Goal: Information Seeking & Learning: Compare options

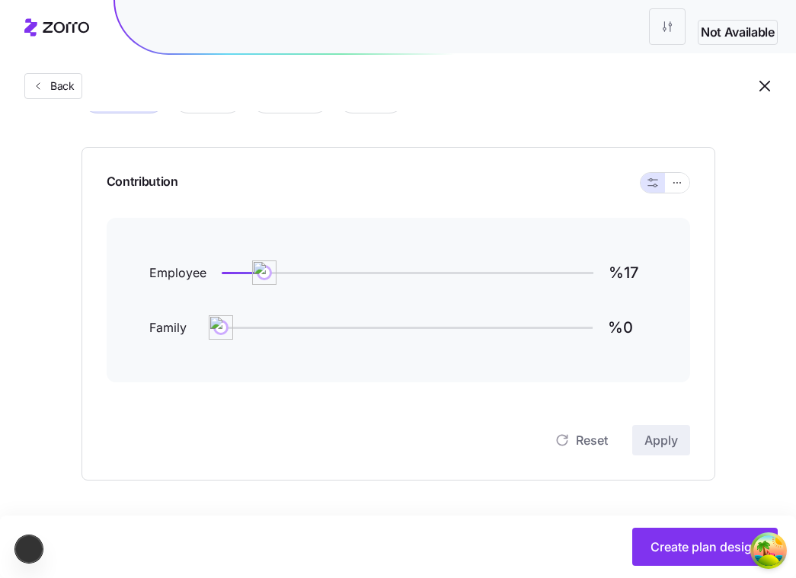
scroll to position [113, 0]
click at [69, 90] on span "Back" at bounding box center [59, 85] width 30 height 15
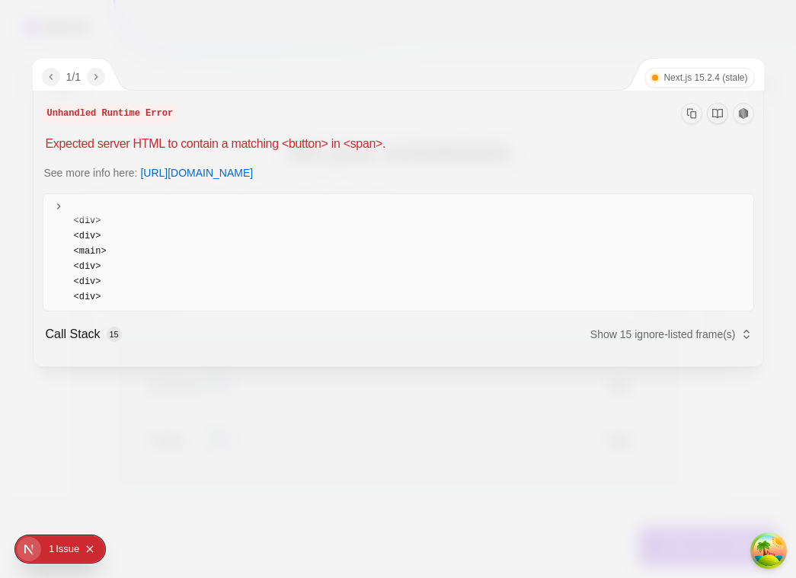
type input "%17"
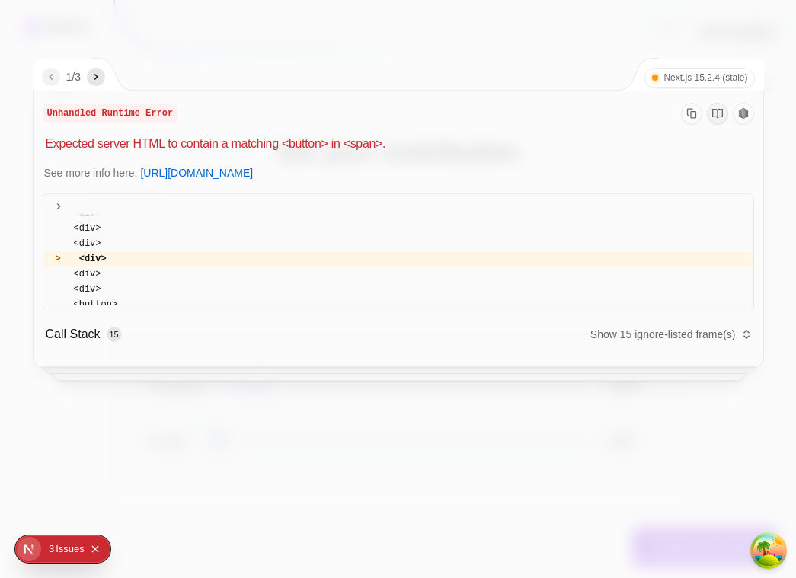
click at [168, 60] on div "1 / 3 Next.js 15.2.4 (stale)" at bounding box center [399, 75] width 731 height 32
click at [268, 47] on div at bounding box center [398, 289] width 796 height 578
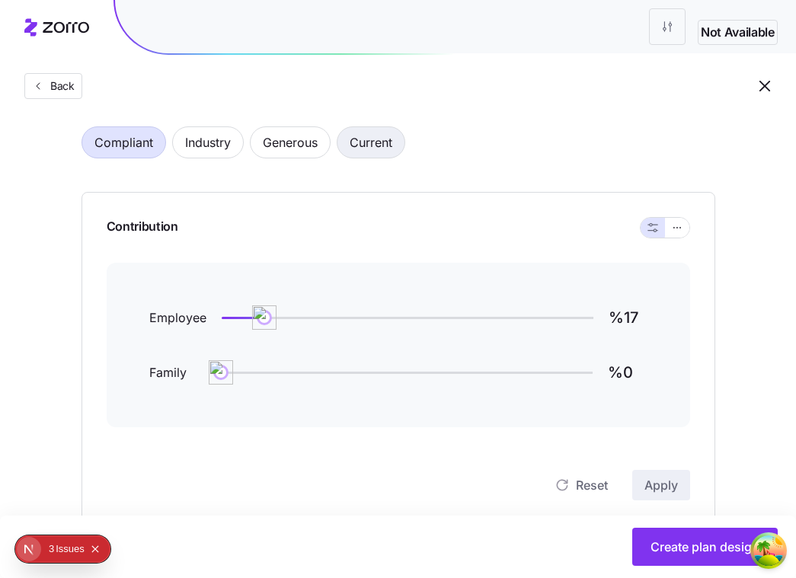
scroll to position [112, 0]
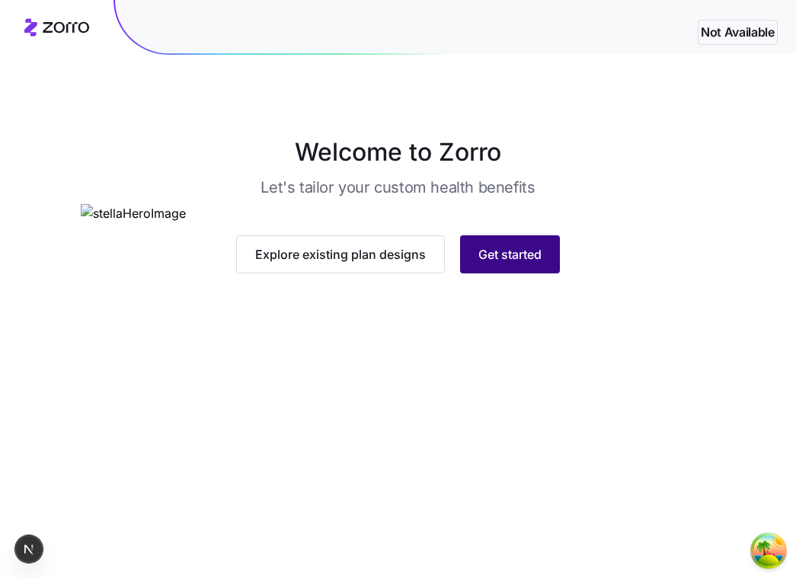
click at [498, 273] on button "Get started" at bounding box center [510, 254] width 100 height 38
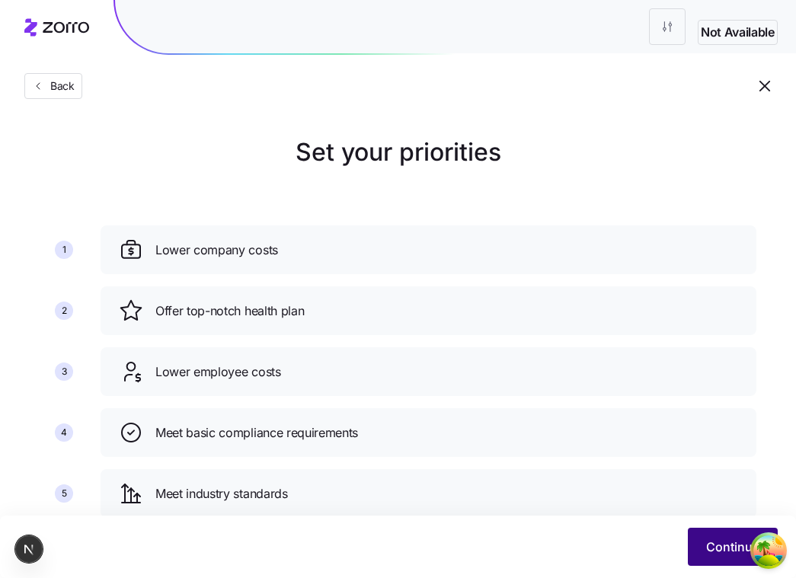
click at [729, 531] on button "Continue" at bounding box center [733, 547] width 90 height 38
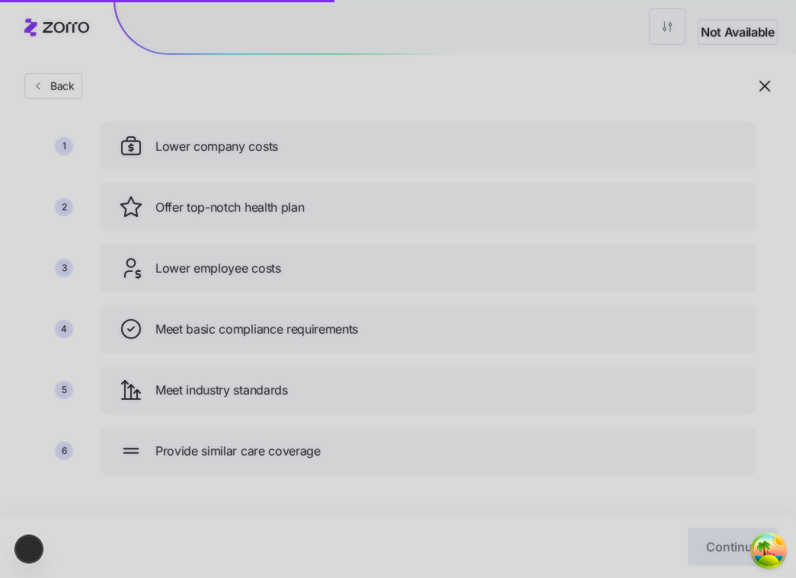
scroll to position [110, 0]
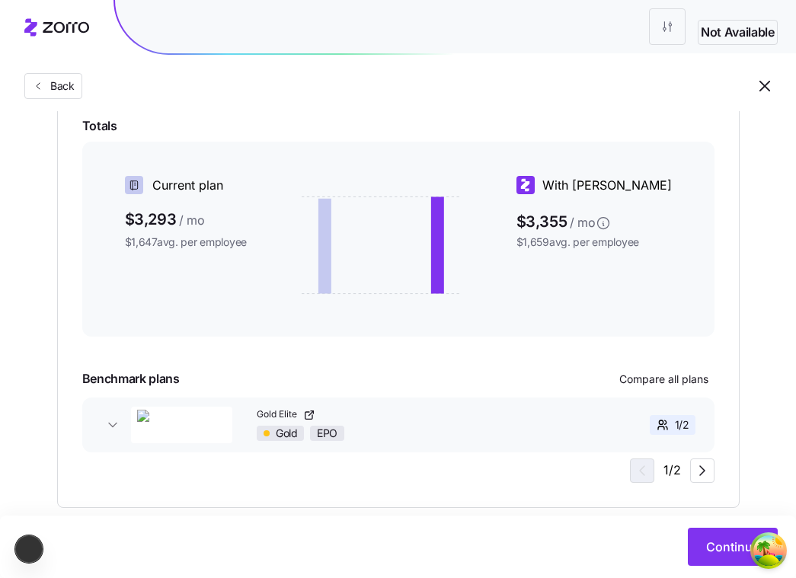
scroll to position [377, 0]
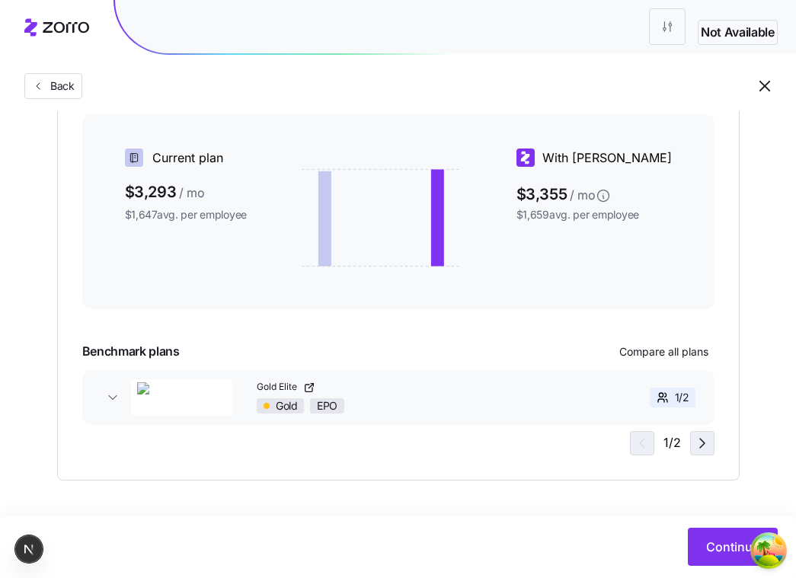
click at [699, 443] on icon "button" at bounding box center [702, 443] width 18 height 18
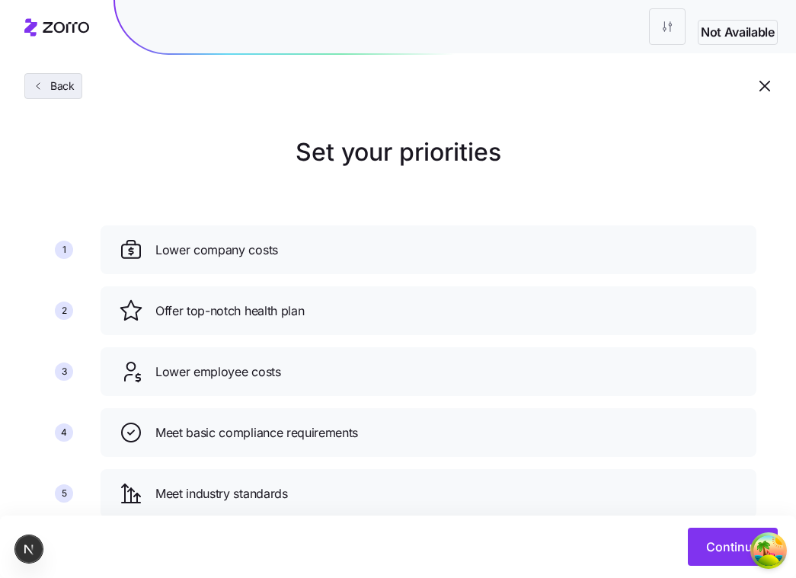
click at [66, 77] on button "Back" at bounding box center [53, 86] width 58 height 26
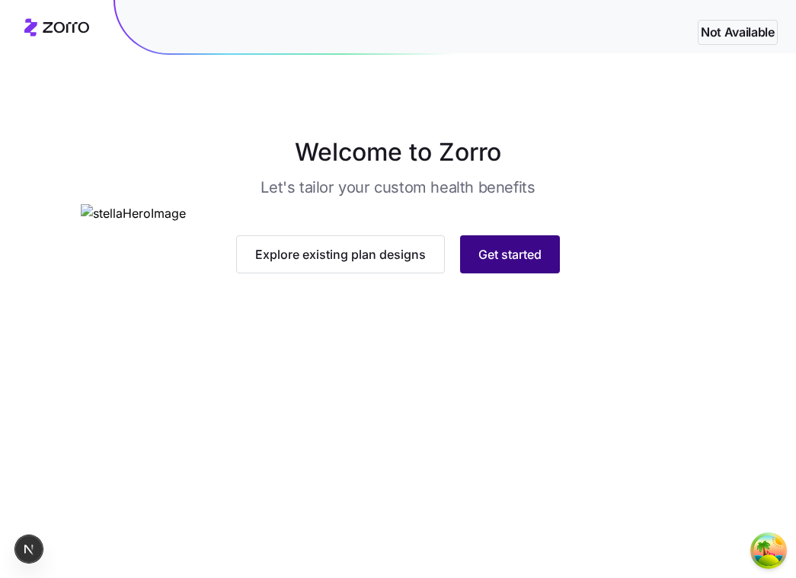
click at [527, 273] on button "Get started" at bounding box center [510, 254] width 100 height 38
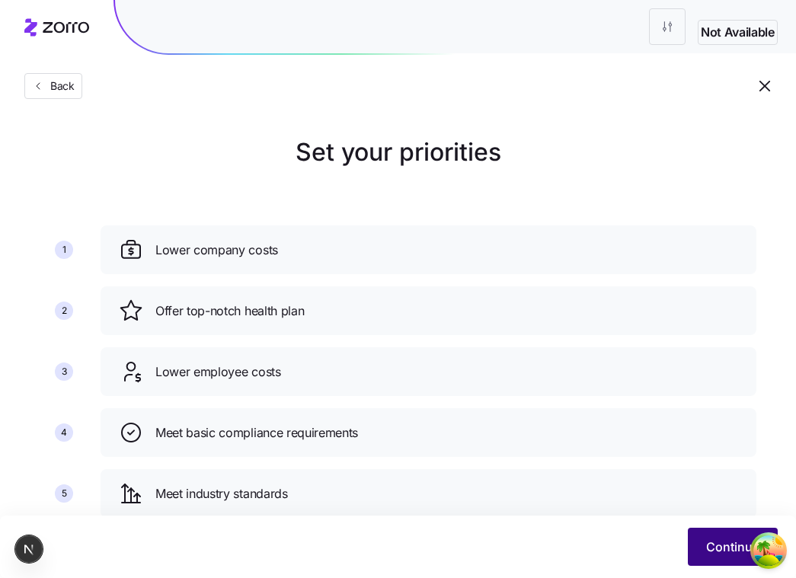
click at [703, 549] on button "Continue" at bounding box center [733, 547] width 90 height 38
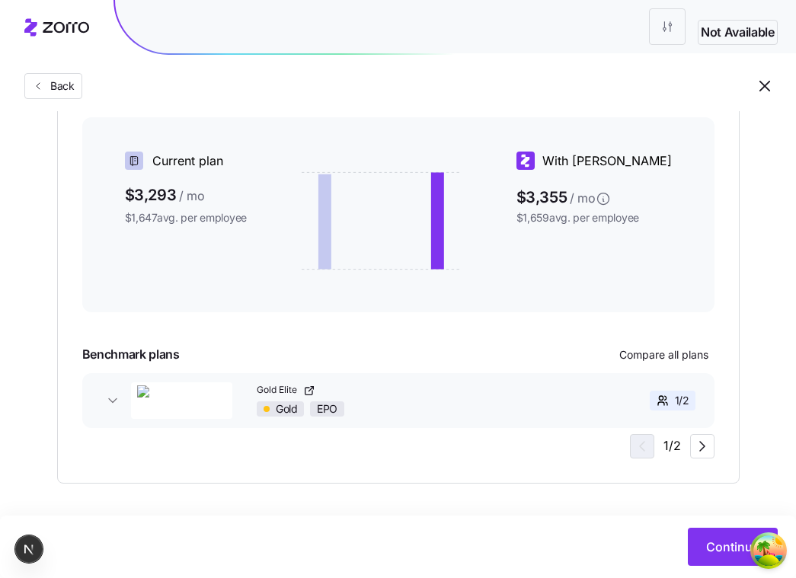
scroll to position [377, 0]
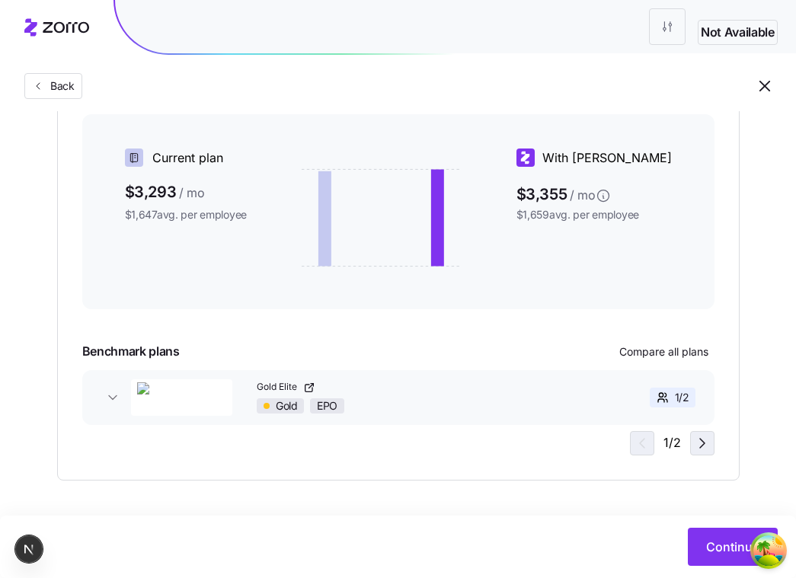
click at [704, 442] on icon "button" at bounding box center [702, 443] width 18 height 18
click at [642, 444] on icon "button" at bounding box center [640, 443] width 18 height 18
click at [705, 448] on icon "button" at bounding box center [702, 443] width 18 height 18
click at [647, 446] on icon "button" at bounding box center [640, 443] width 18 height 18
click at [698, 445] on icon "button" at bounding box center [702, 443] width 18 height 18
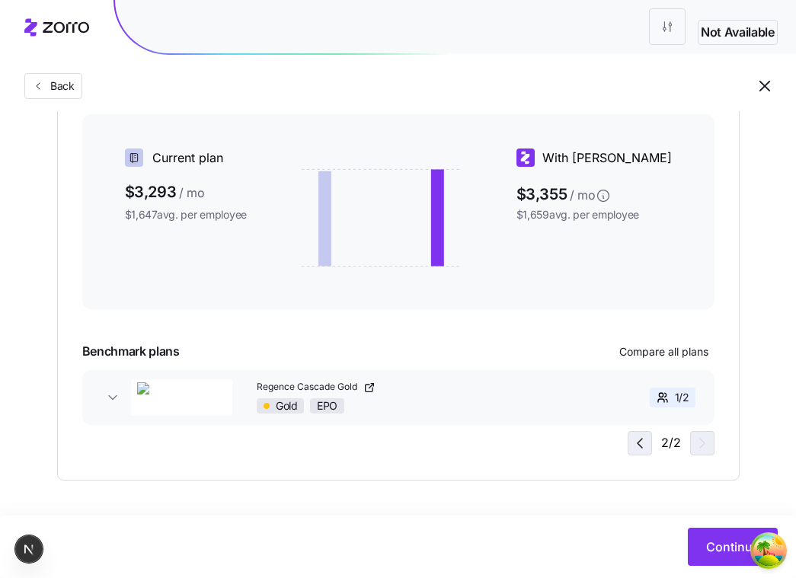
click at [644, 439] on icon "button" at bounding box center [640, 443] width 18 height 18
click at [711, 452] on span "button" at bounding box center [702, 443] width 23 height 23
click at [648, 448] on icon "button" at bounding box center [640, 443] width 18 height 18
click at [694, 436] on icon "button" at bounding box center [702, 443] width 18 height 18
click at [649, 445] on span "button" at bounding box center [639, 443] width 23 height 23
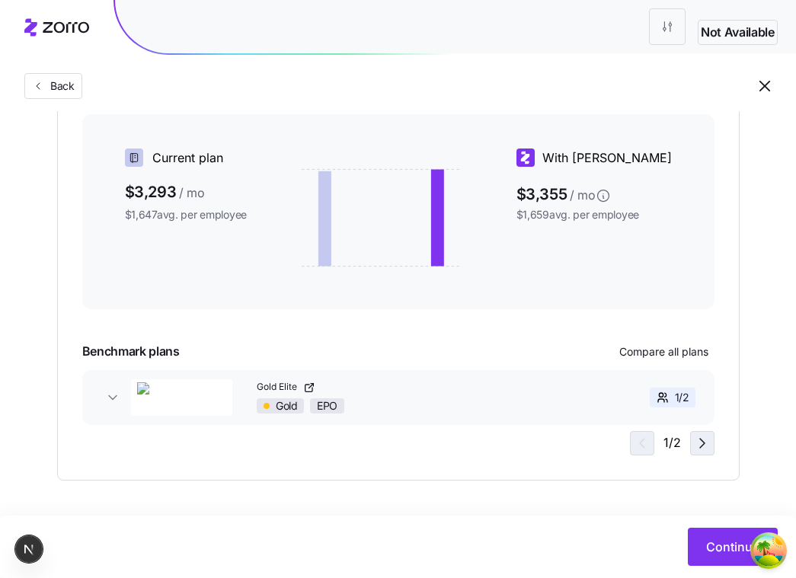
click at [705, 449] on icon "button" at bounding box center [702, 443] width 18 height 18
click at [647, 445] on icon "button" at bounding box center [640, 443] width 18 height 18
click at [705, 450] on icon "button" at bounding box center [702, 443] width 18 height 18
click at [635, 445] on icon "button" at bounding box center [640, 443] width 18 height 18
click at [530, 403] on div "Gold EPO" at bounding box center [419, 405] width 324 height 15
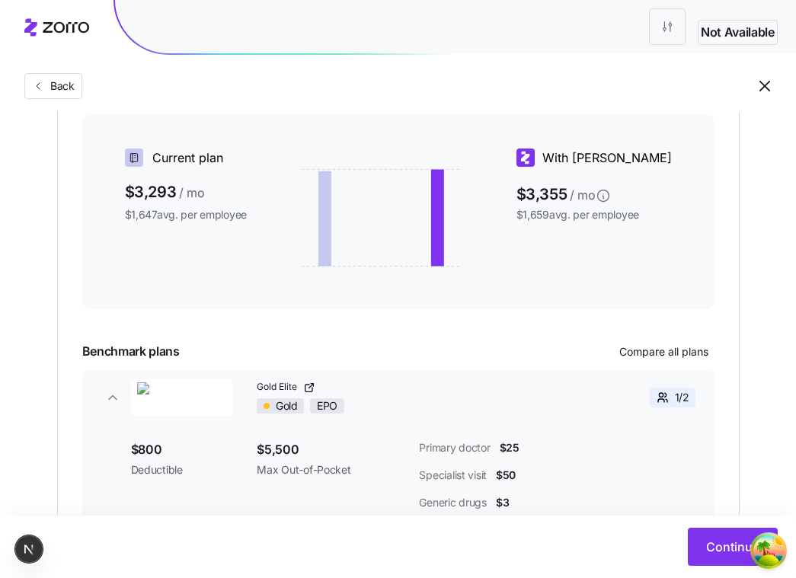
scroll to position [491, 0]
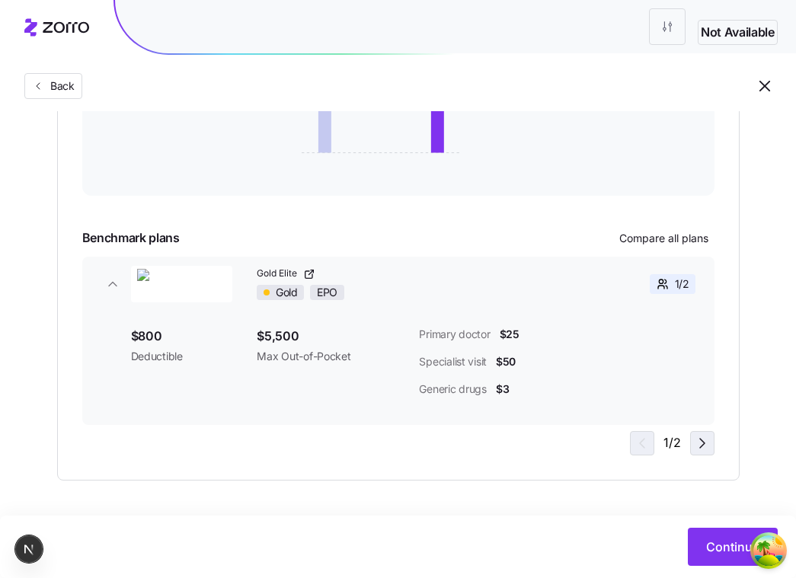
click at [702, 440] on icon "button" at bounding box center [702, 443] width 18 height 18
click at [642, 439] on icon "button" at bounding box center [640, 443] width 5 height 9
click at [693, 442] on icon "button" at bounding box center [702, 443] width 18 height 18
click at [650, 435] on span "button" at bounding box center [639, 443] width 23 height 23
click at [698, 446] on icon "button" at bounding box center [702, 443] width 18 height 18
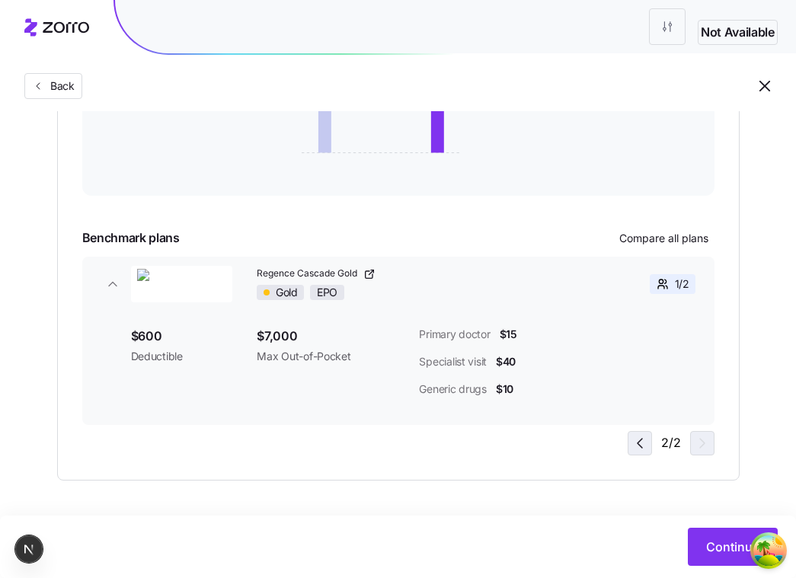
click at [646, 442] on icon "button" at bounding box center [640, 443] width 18 height 18
click at [697, 446] on icon "button" at bounding box center [702, 443] width 18 height 18
click at [102, 267] on button "Regence Cascade Gold Gold EPO 1 / 2" at bounding box center [398, 284] width 632 height 55
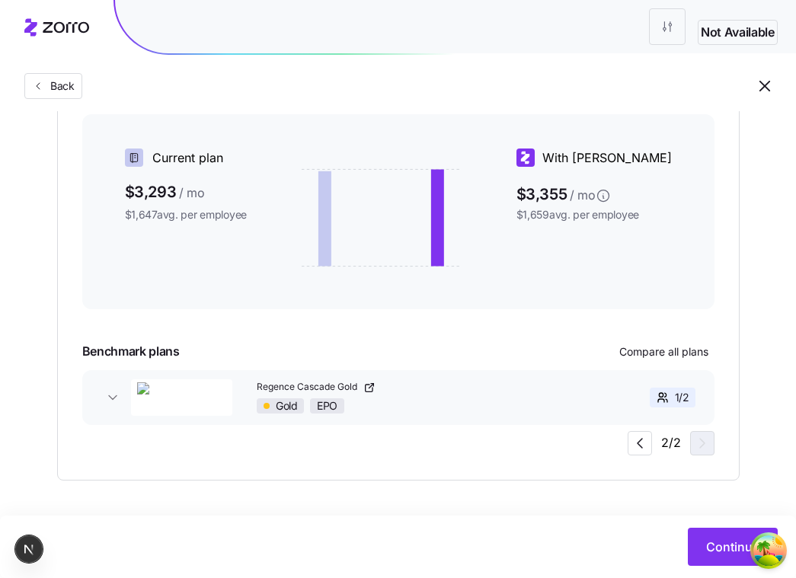
scroll to position [377, 0]
click at [644, 439] on icon "button" at bounding box center [640, 443] width 18 height 18
click at [708, 450] on icon "button" at bounding box center [702, 443] width 18 height 18
click at [648, 441] on icon "button" at bounding box center [640, 443] width 18 height 18
click at [705, 438] on icon "button" at bounding box center [702, 443] width 18 height 18
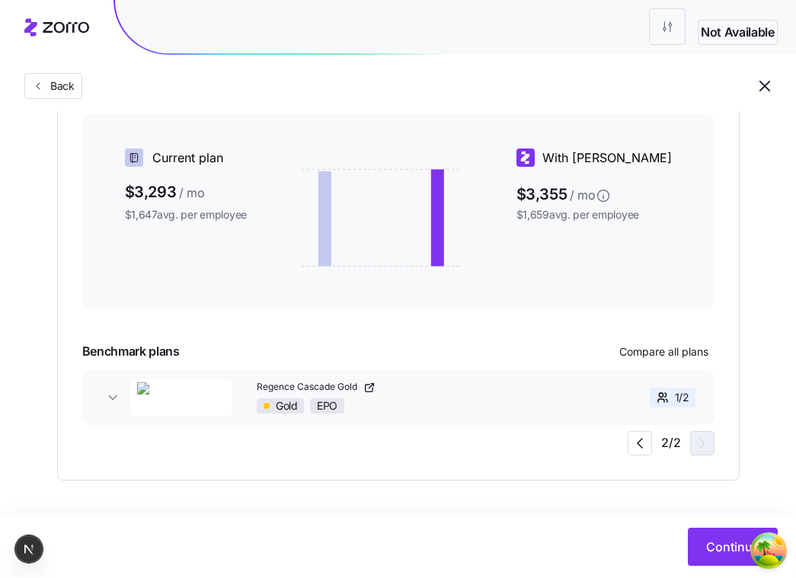
click at [705, 438] on div "2 / 2" at bounding box center [671, 443] width 87 height 24
click at [561, 395] on div "Regence Cascade Gold Gold EPO" at bounding box center [419, 397] width 324 height 33
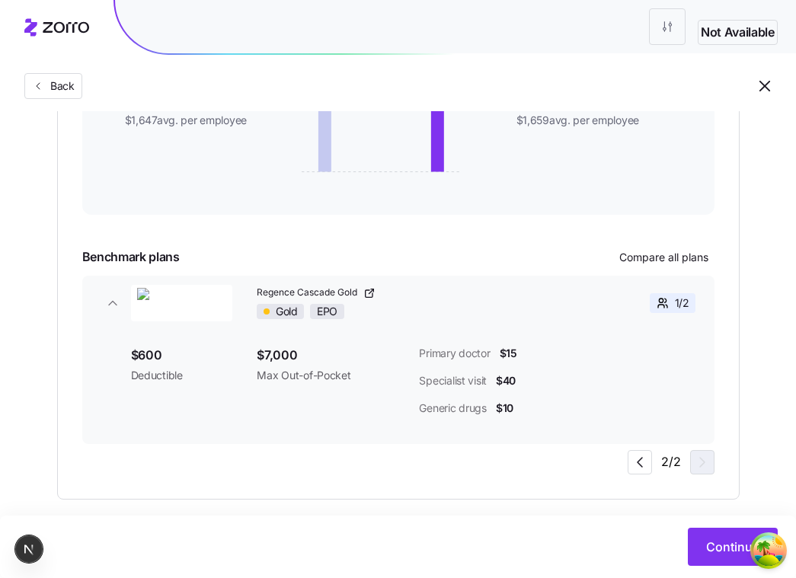
scroll to position [491, 0]
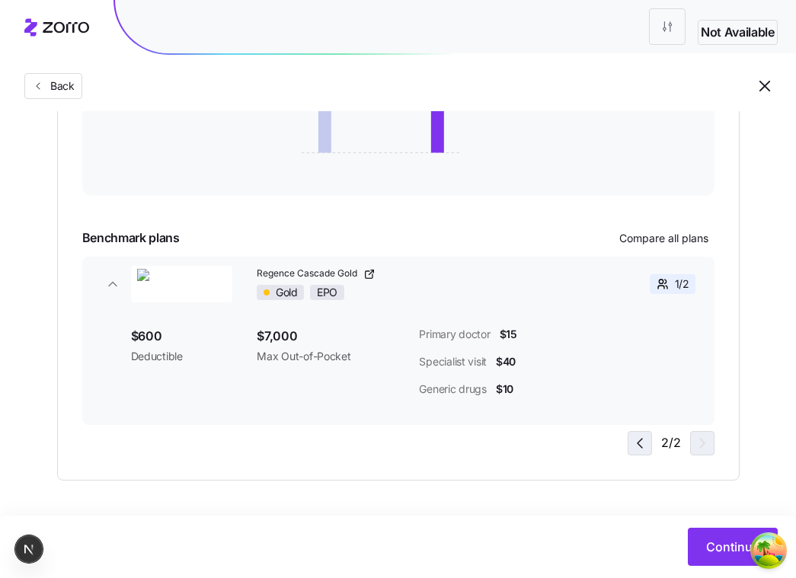
click at [650, 446] on span "button" at bounding box center [639, 443] width 23 height 23
click at [712, 447] on span "button" at bounding box center [702, 443] width 23 height 23
click at [644, 449] on icon "button" at bounding box center [640, 443] width 18 height 18
click at [703, 442] on icon "button" at bounding box center [702, 443] width 18 height 18
click at [642, 437] on icon "button" at bounding box center [640, 443] width 18 height 18
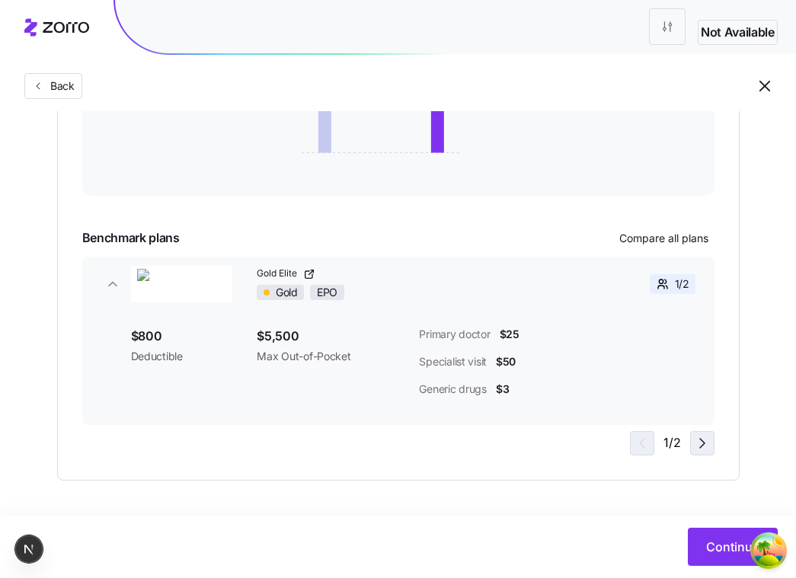
click at [698, 443] on icon "button" at bounding box center [702, 443] width 18 height 18
click at [104, 280] on span "button" at bounding box center [113, 283] width 24 height 15
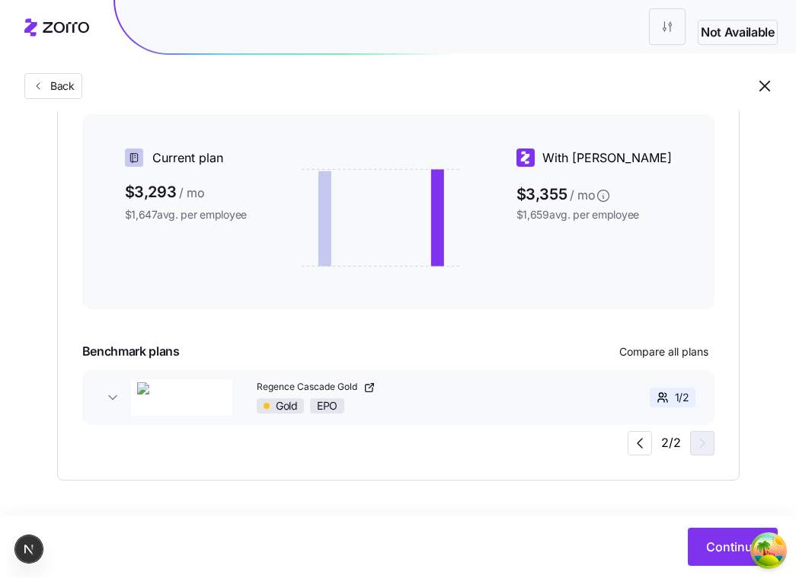
scroll to position [377, 0]
click at [646, 443] on icon "button" at bounding box center [640, 443] width 18 height 18
click at [708, 450] on icon "button" at bounding box center [702, 443] width 18 height 18
click at [650, 438] on span "button" at bounding box center [639, 443] width 23 height 23
click at [705, 436] on icon "button" at bounding box center [702, 443] width 18 height 18
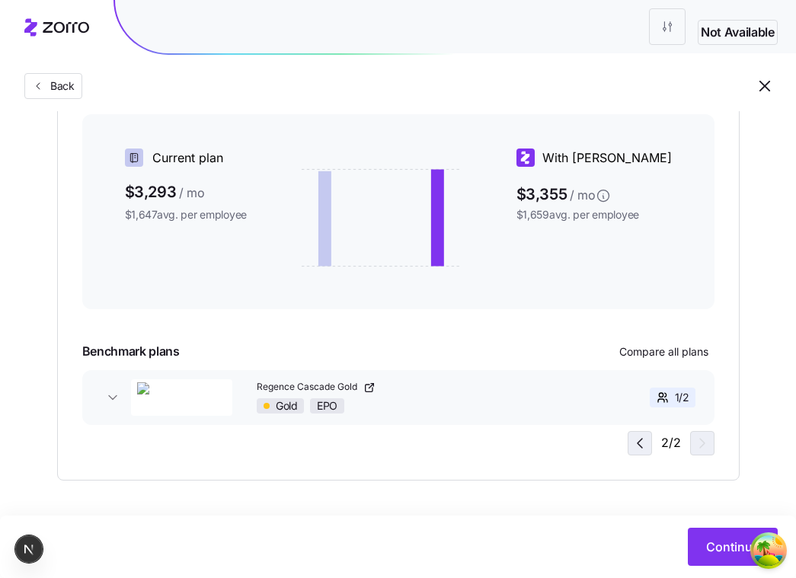
click at [638, 437] on icon "button" at bounding box center [640, 443] width 18 height 18
click at [698, 450] on icon "button" at bounding box center [702, 443] width 18 height 18
click at [644, 438] on icon "button" at bounding box center [640, 443] width 18 height 18
